Goal: Information Seeking & Learning: Learn about a topic

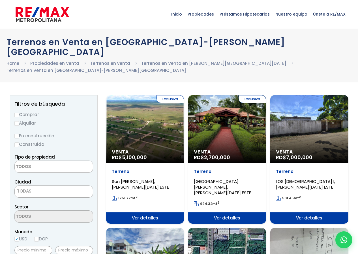
select select
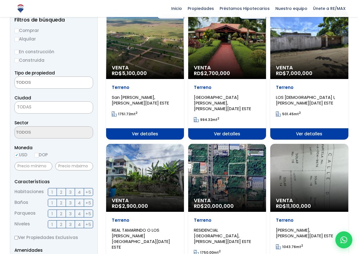
scroll to position [85, 0]
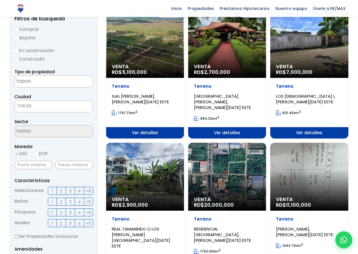
click at [148, 152] on div "Venta RD$ 2,900,000" at bounding box center [145, 177] width 78 height 68
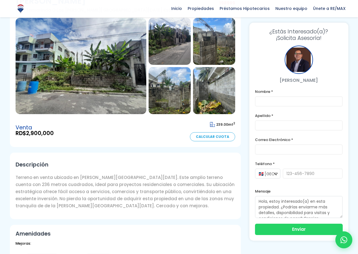
scroll to position [44, 0]
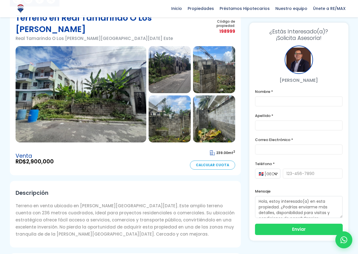
click at [59, 99] on img at bounding box center [81, 94] width 131 height 96
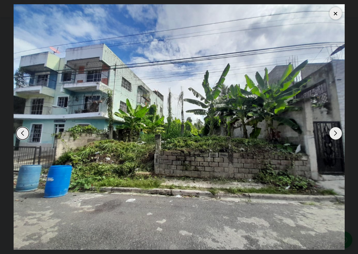
click at [336, 132] on div "Next slide" at bounding box center [335, 133] width 12 height 12
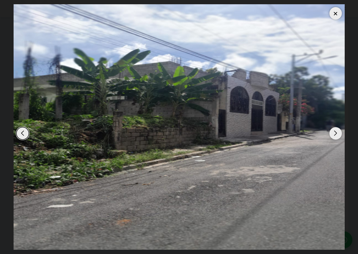
click at [336, 132] on div "Next slide" at bounding box center [335, 133] width 12 height 12
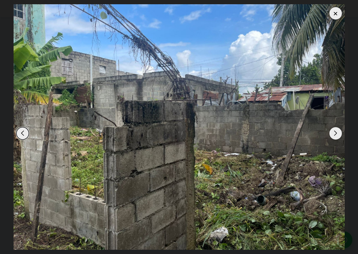
click at [336, 132] on div "Next slide" at bounding box center [335, 133] width 12 height 12
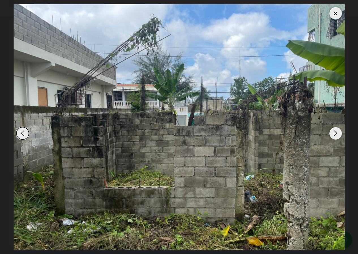
click at [336, 132] on div "Next slide" at bounding box center [335, 133] width 12 height 12
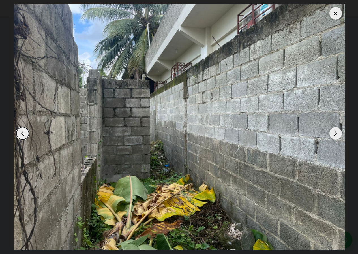
click at [336, 132] on div "Next slide" at bounding box center [335, 133] width 12 height 12
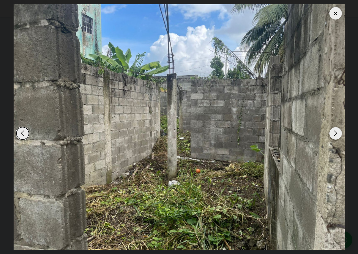
click at [336, 132] on div "Next slide" at bounding box center [335, 133] width 12 height 12
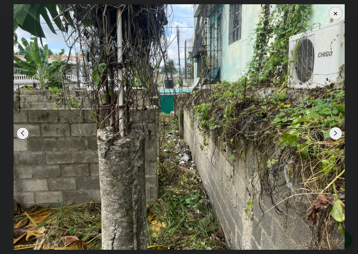
click at [336, 132] on div "Next slide" at bounding box center [335, 133] width 12 height 12
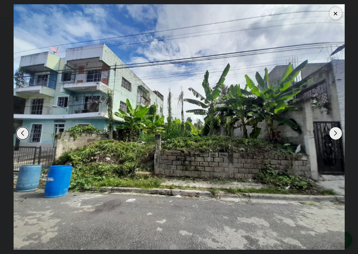
click at [336, 132] on div "Next slide" at bounding box center [335, 133] width 12 height 12
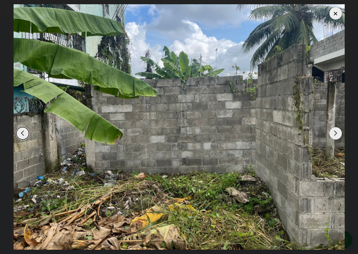
click at [336, 132] on div "Next slide" at bounding box center [335, 133] width 12 height 12
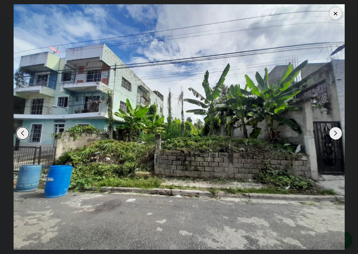
click at [337, 11] on div at bounding box center [335, 13] width 12 height 12
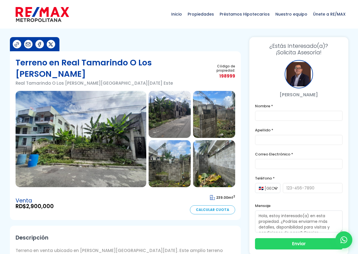
scroll to position [28, 0]
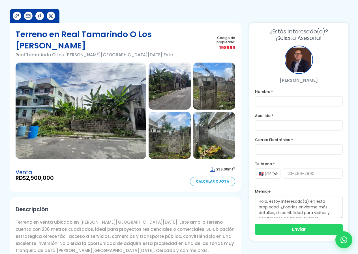
drag, startPoint x: 58, startPoint y: 168, endPoint x: 32, endPoint y: 166, distance: 26.1
click at [28, 167] on div "Venta RD$ 2,900,000 239.00 mt 2 Calcular Cuota" at bounding box center [125, 174] width 219 height 21
copy span "2,900,000"
drag, startPoint x: 227, startPoint y: 157, endPoint x: 217, endPoint y: 158, distance: 10.2
click at [217, 167] on span "239.00" at bounding box center [222, 169] width 12 height 5
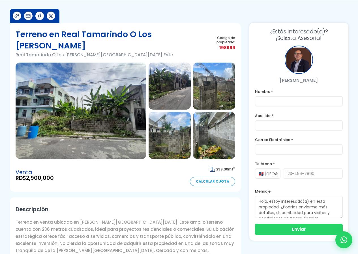
copy span "239.00"
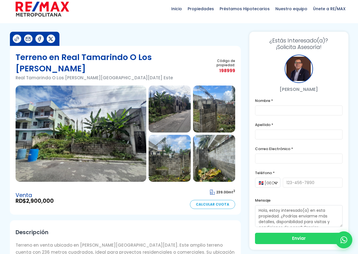
scroll to position [0, 0]
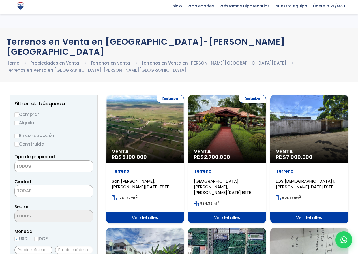
select select
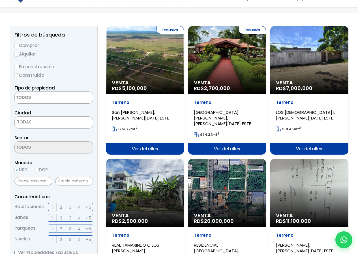
scroll to position [85, 0]
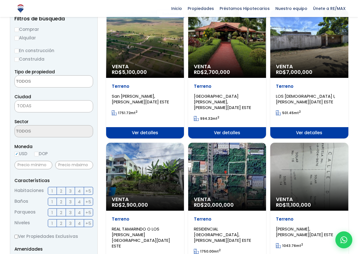
click at [216, 155] on div "Venta RD$ 20,000,000" at bounding box center [227, 177] width 78 height 68
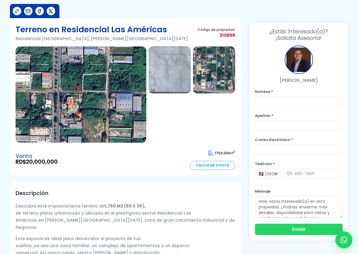
scroll to position [85, 0]
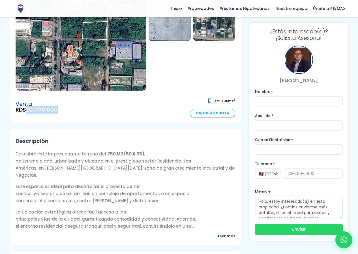
drag, startPoint x: 59, startPoint y: 110, endPoint x: 27, endPoint y: 111, distance: 31.1
click at [27, 111] on div "Venta RD$ 20,000,000 1750.00 mt 2 Calcular Cuota" at bounding box center [125, 106] width 219 height 21
copy span "20,000,000"
click at [158, 144] on h2 "Descripción" at bounding box center [125, 141] width 219 height 13
drag, startPoint x: 56, startPoint y: 111, endPoint x: 26, endPoint y: 113, distance: 29.7
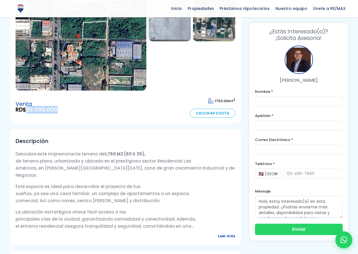
click at [26, 113] on div "Venta RD$ 20,000,000 1750.00 mt 2 Calcular Cuota" at bounding box center [125, 106] width 219 height 21
copy span "20,000,000"
drag, startPoint x: 229, startPoint y: 101, endPoint x: 215, endPoint y: 101, distance: 13.9
click at [215, 101] on span "1750.00 mt 2" at bounding box center [221, 100] width 27 height 5
copy span "1750.00"
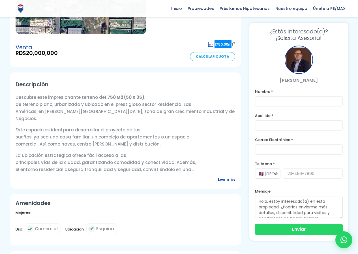
scroll to position [28, 0]
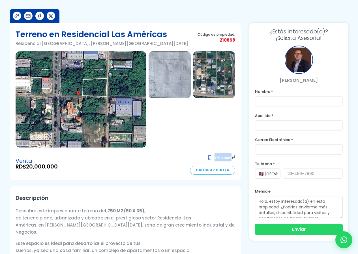
click at [78, 90] on img at bounding box center [81, 99] width 131 height 96
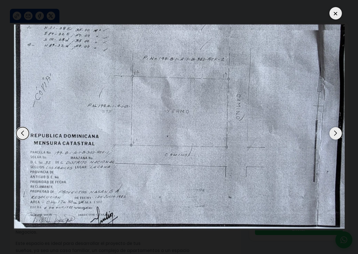
click at [334, 13] on div at bounding box center [335, 13] width 12 height 12
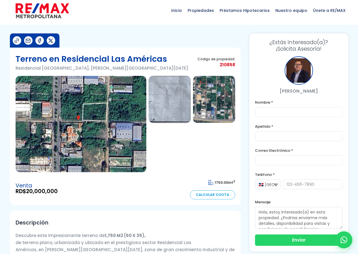
scroll to position [0, 0]
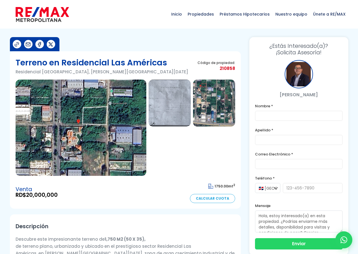
drag, startPoint x: 5, startPoint y: 6, endPoint x: 62, endPoint y: 12, distance: 57.1
click at [62, 12] on div "Inicio Propiedades Préstamos Hipotecarios Calculadora de préstamos Nuestro equi…" at bounding box center [179, 14] width 358 height 29
drag, startPoint x: 58, startPoint y: 12, endPoint x: 176, endPoint y: 41, distance: 122.0
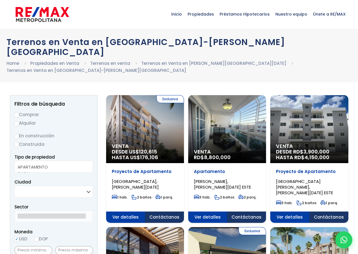
select select
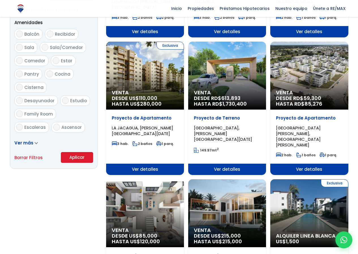
scroll to position [226, 0]
